Goal: Information Seeking & Learning: Learn about a topic

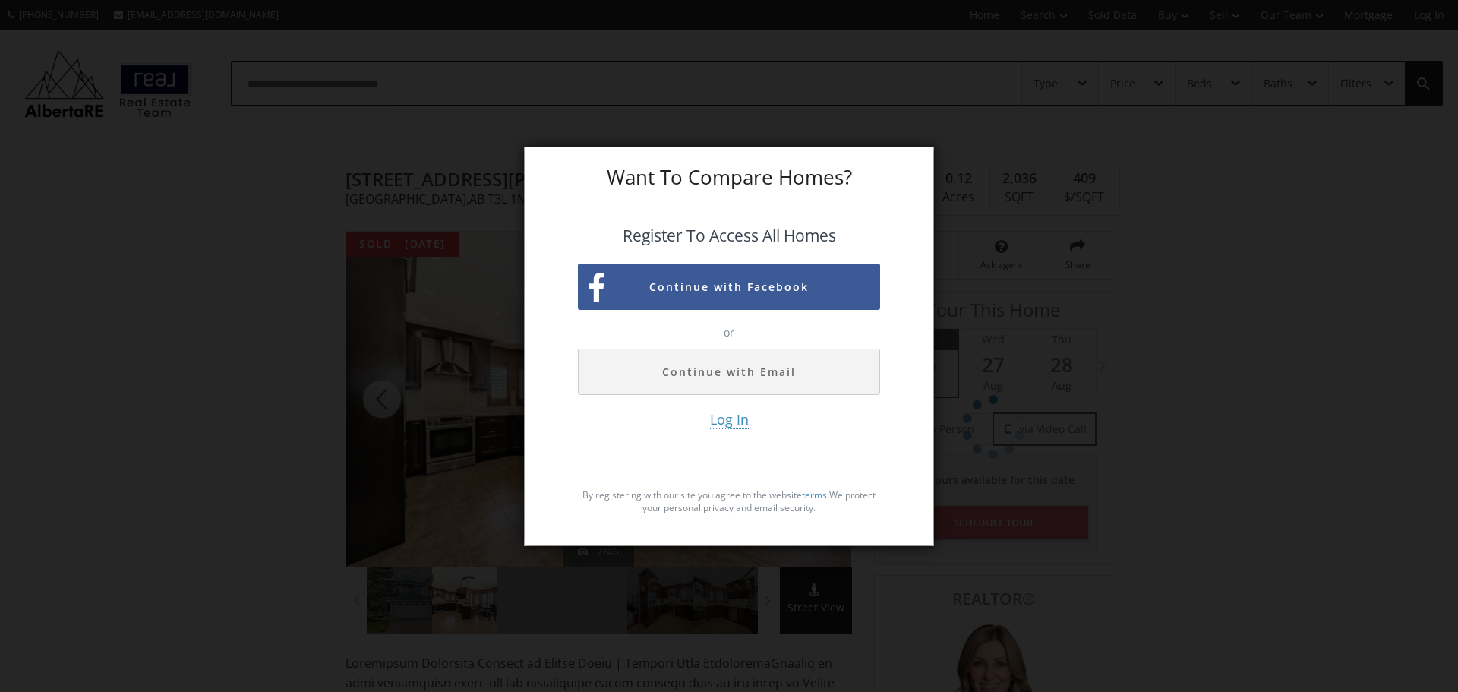
click at [1098, 204] on div "Want To Compare Homes? Register To Access All Homes Continue with Facebook or C…" at bounding box center [729, 346] width 1458 height 692
click at [945, 469] on div "Want To Compare Homes? Register To Access All Homes Continue with Facebook or C…" at bounding box center [729, 346] width 1458 height 692
click at [307, 301] on div "Want To Compare Homes? Register To Access All Homes Continue with Facebook or C…" at bounding box center [729, 346] width 1458 height 692
click at [307, 299] on div "Want To Compare Homes? Register To Access All Homes Continue with Facebook or C…" at bounding box center [729, 346] width 1458 height 692
drag, startPoint x: 312, startPoint y: 238, endPoint x: 315, endPoint y: 224, distance: 14.7
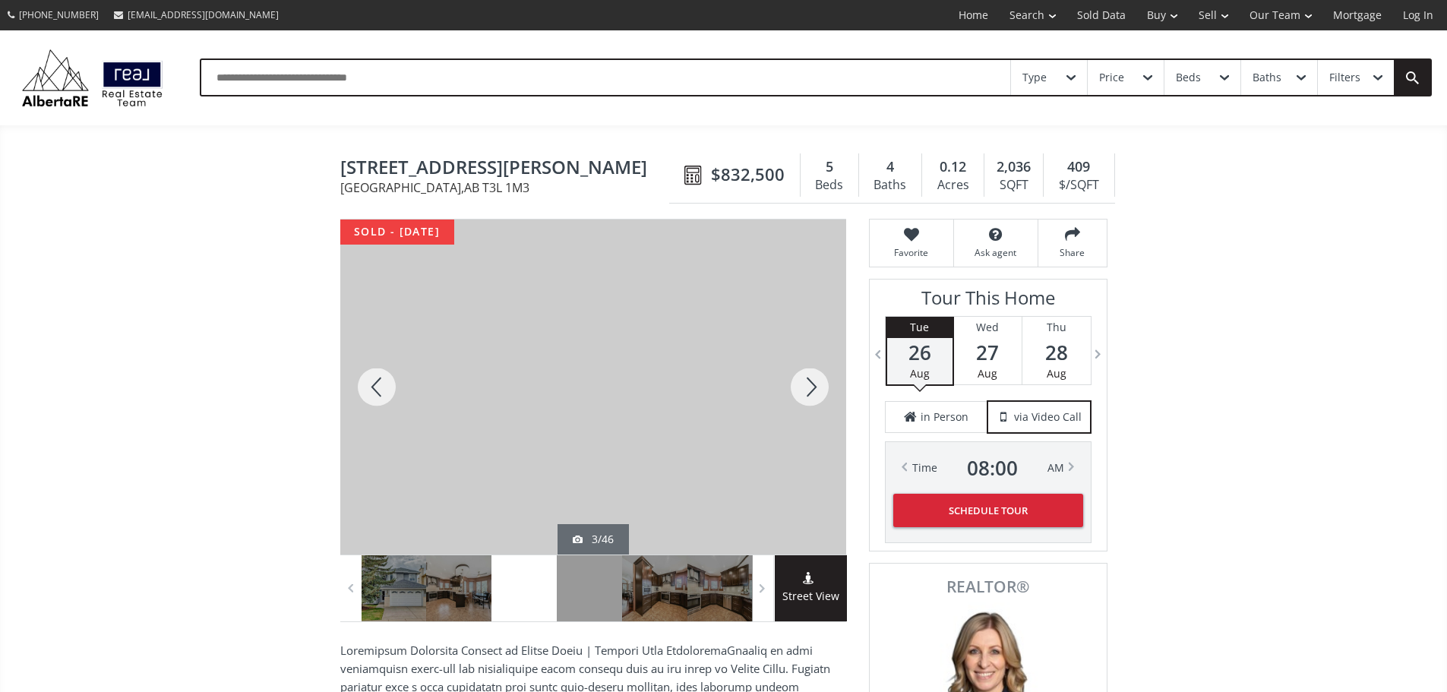
click at [803, 371] on div at bounding box center [809, 387] width 73 height 335
click at [823, 381] on div at bounding box center [809, 387] width 73 height 335
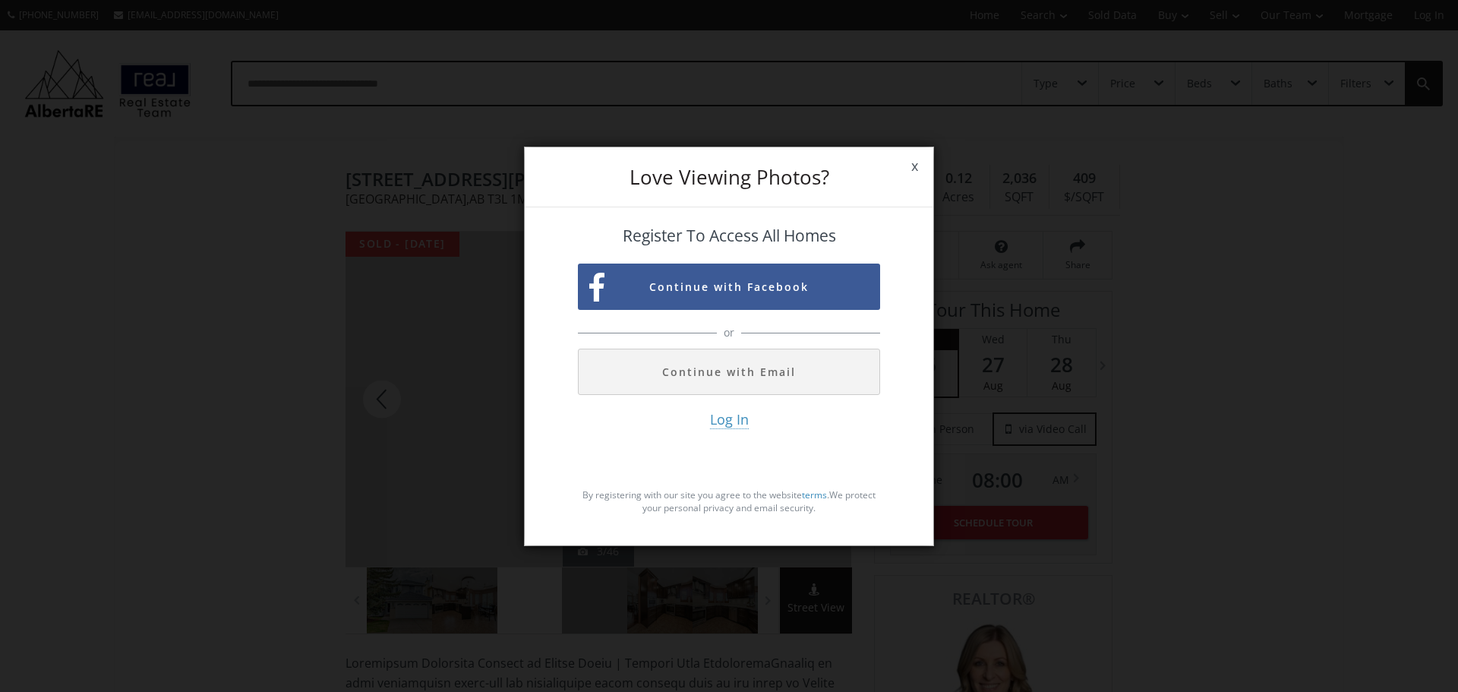
click at [911, 169] on span "x" at bounding box center [914, 166] width 37 height 43
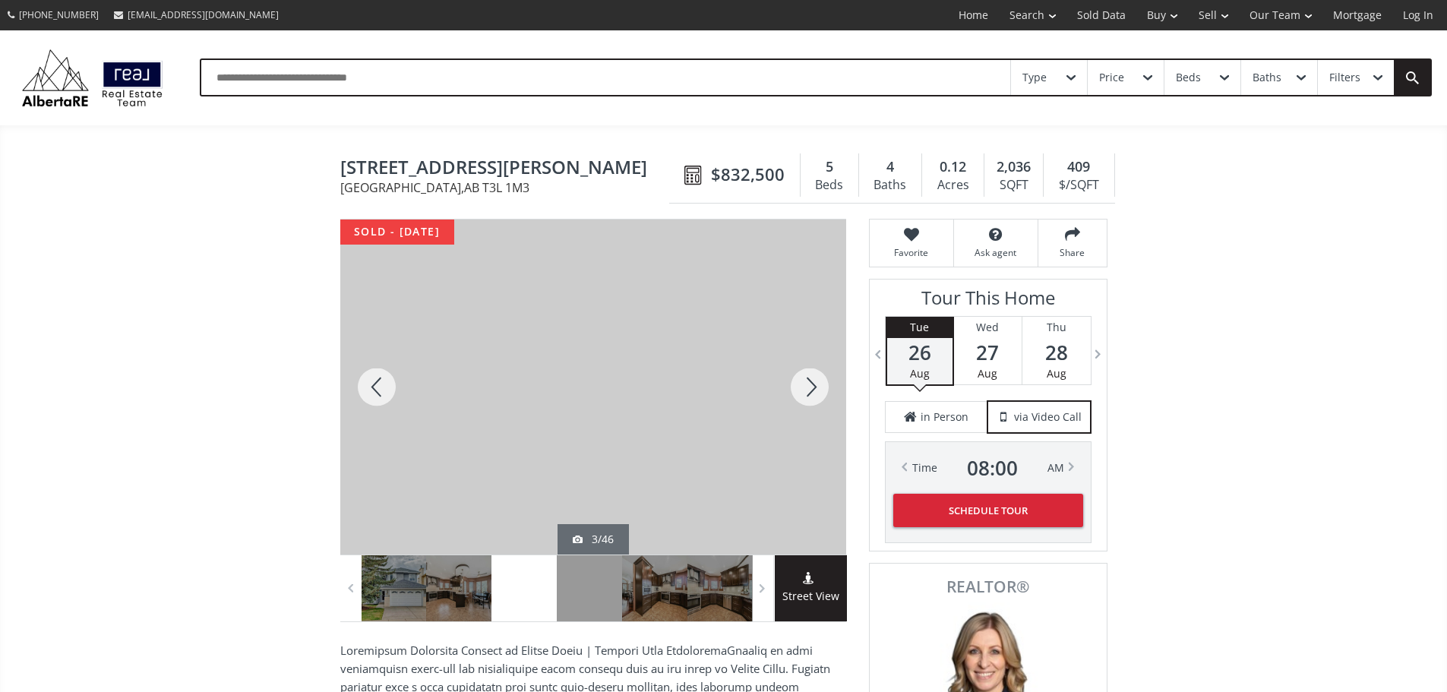
click at [810, 404] on div at bounding box center [809, 387] width 73 height 335
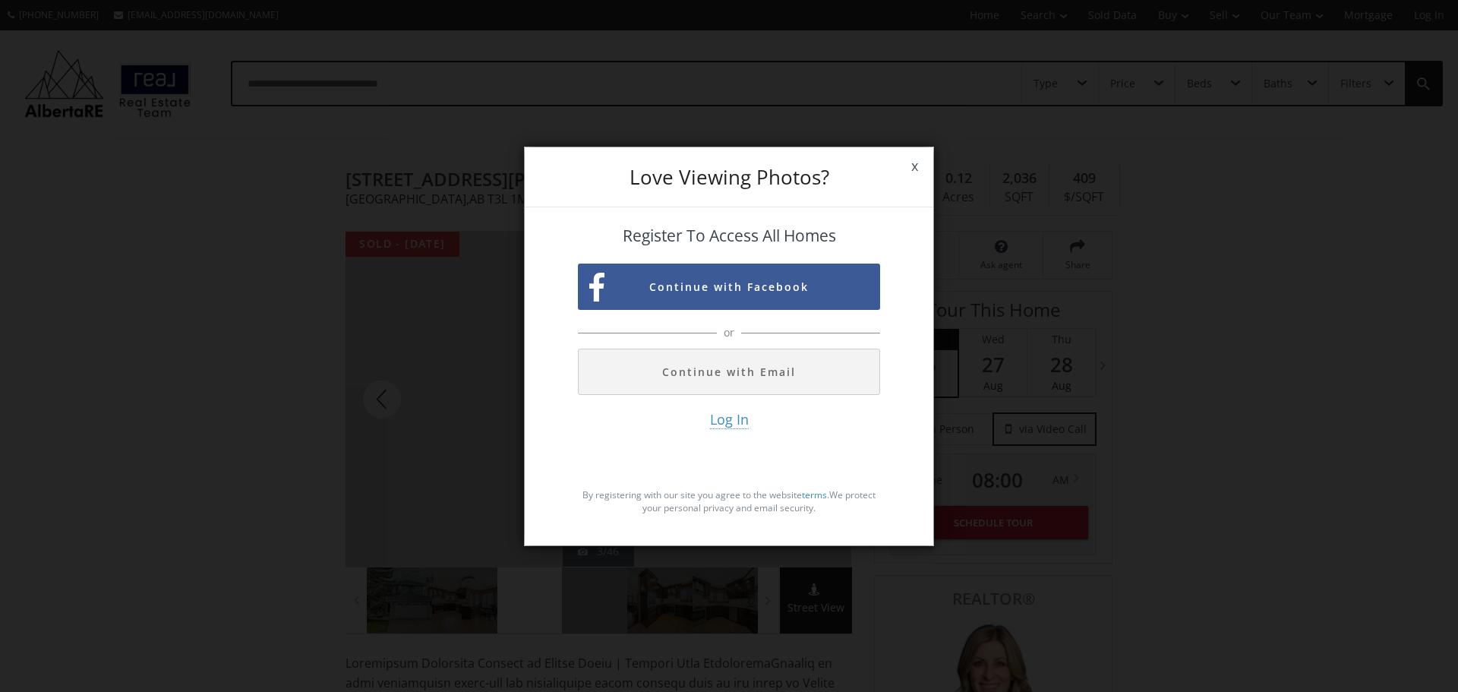
click at [911, 163] on span "x" at bounding box center [914, 166] width 37 height 43
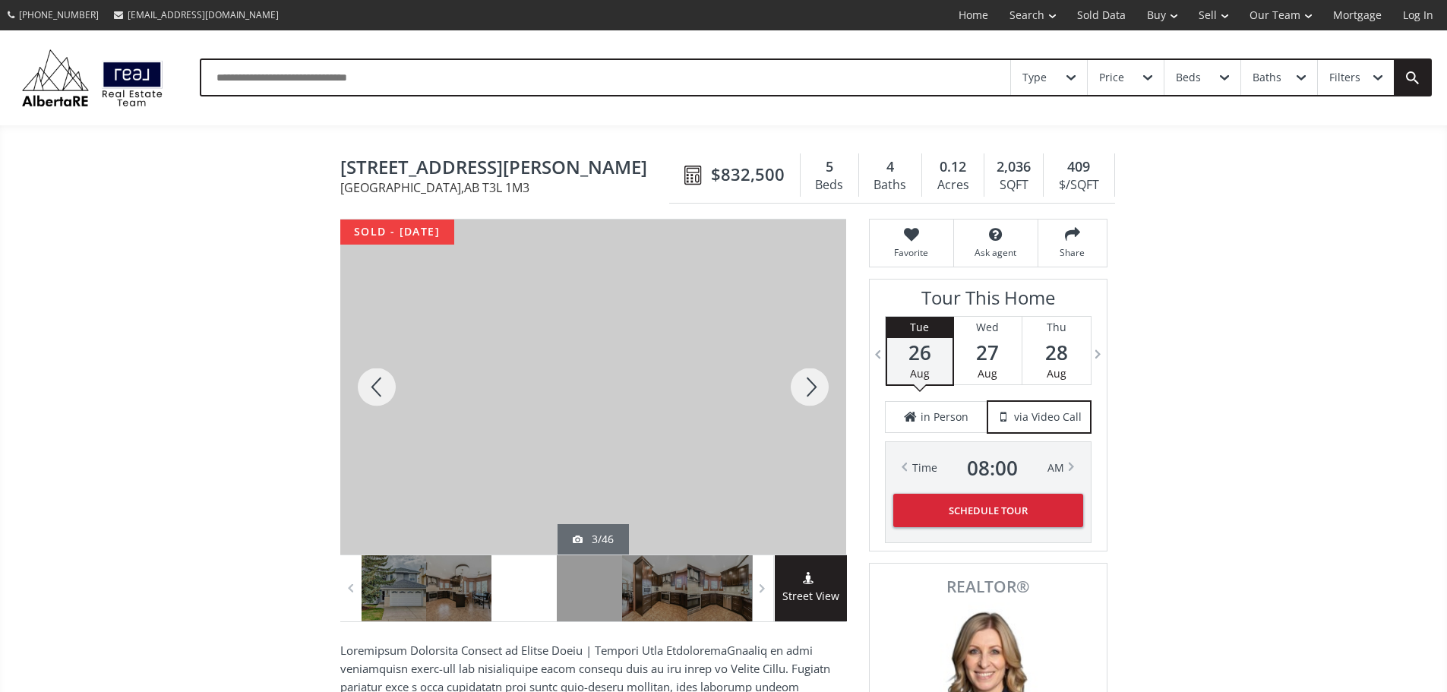
click at [814, 391] on div at bounding box center [809, 387] width 73 height 335
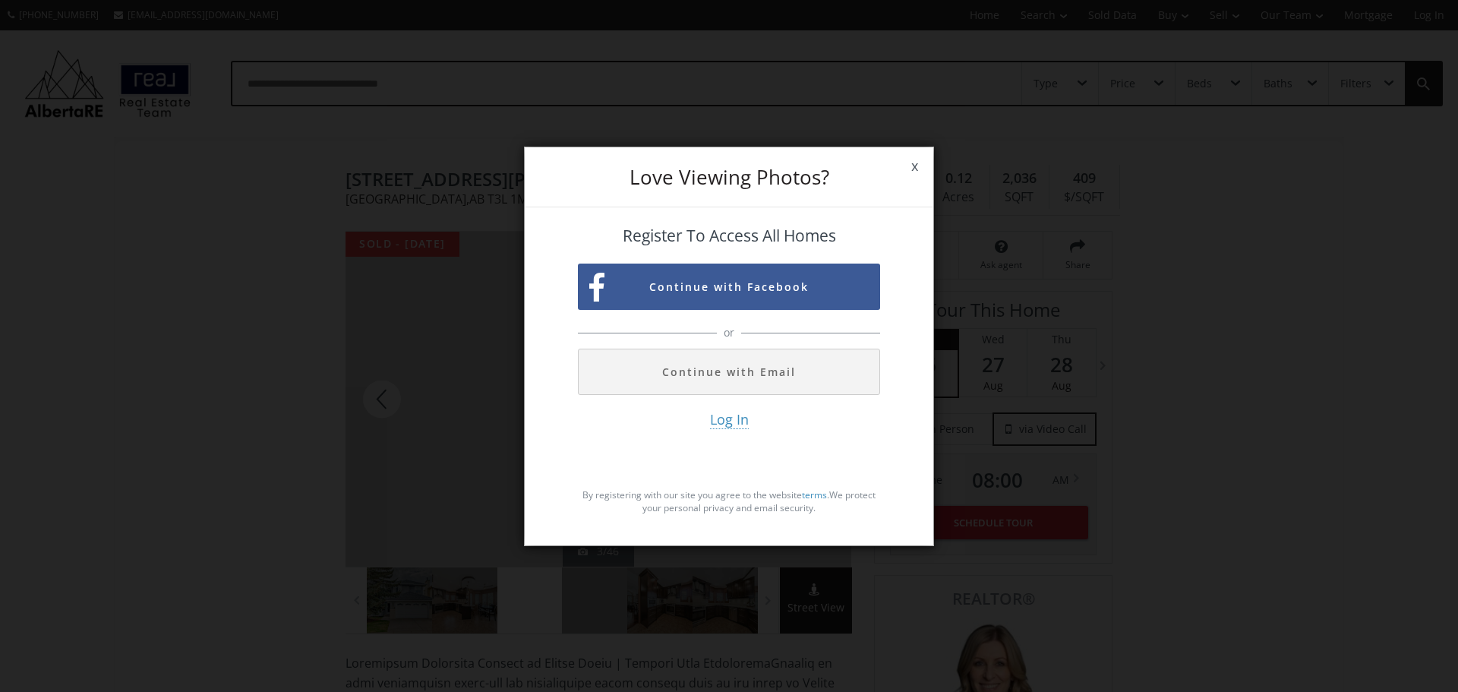
click at [914, 163] on span "x" at bounding box center [914, 166] width 37 height 43
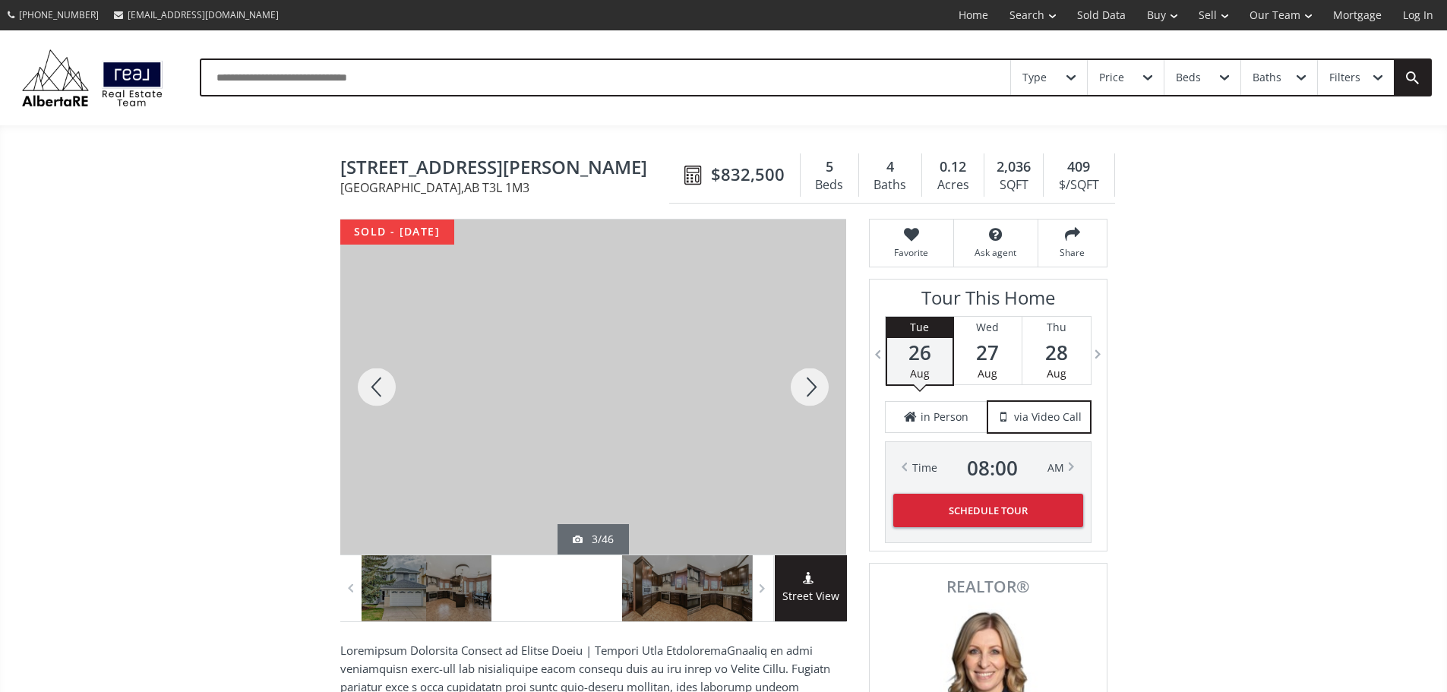
click at [611, 613] on div at bounding box center [589, 588] width 65 height 66
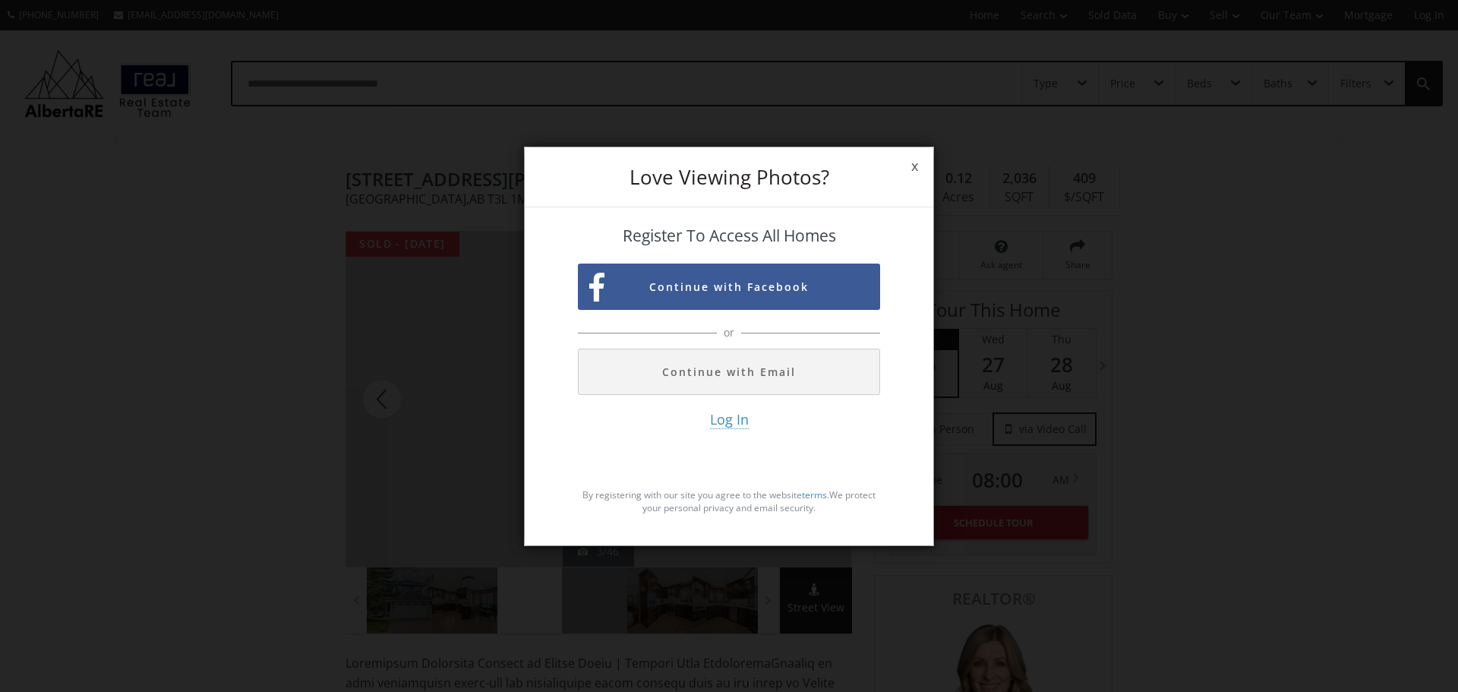
click at [911, 168] on span "x" at bounding box center [914, 166] width 37 height 43
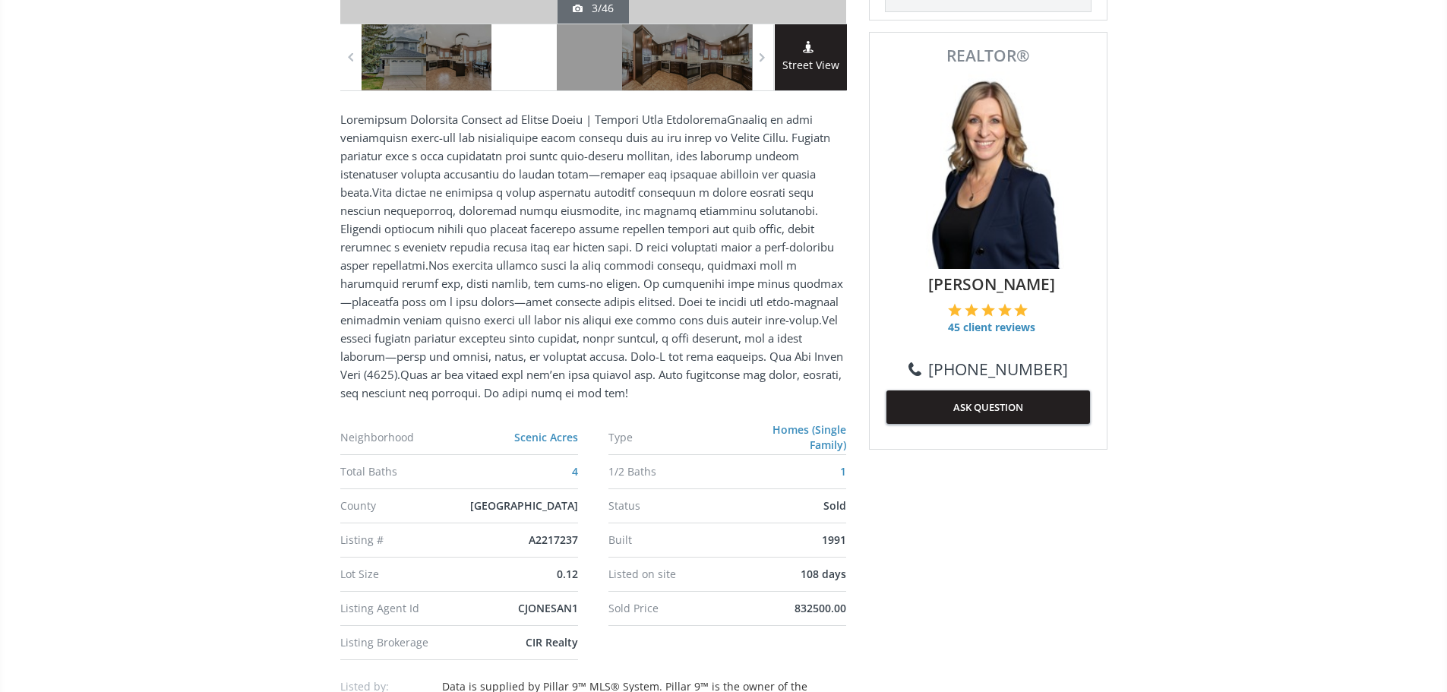
scroll to position [456, 0]
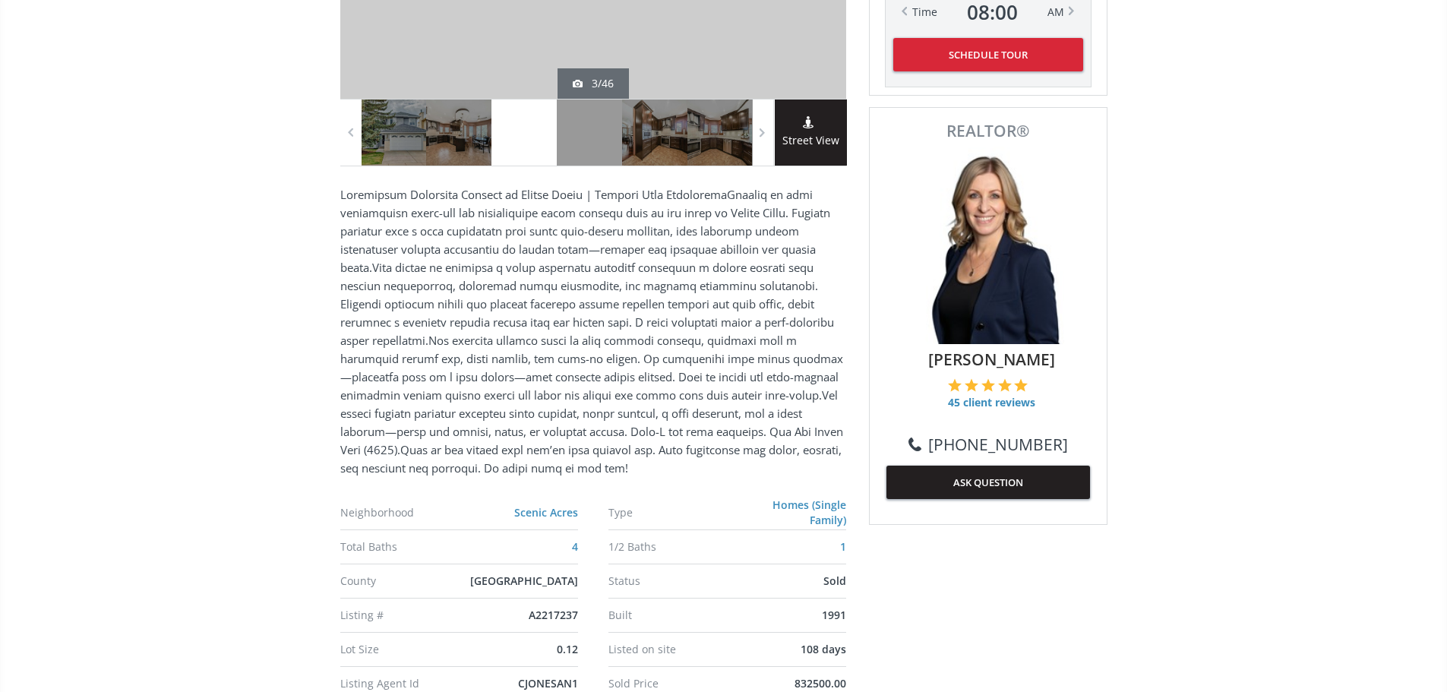
drag, startPoint x: 147, startPoint y: 526, endPoint x: 156, endPoint y: 498, distance: 30.0
